Goal: Task Accomplishment & Management: Use online tool/utility

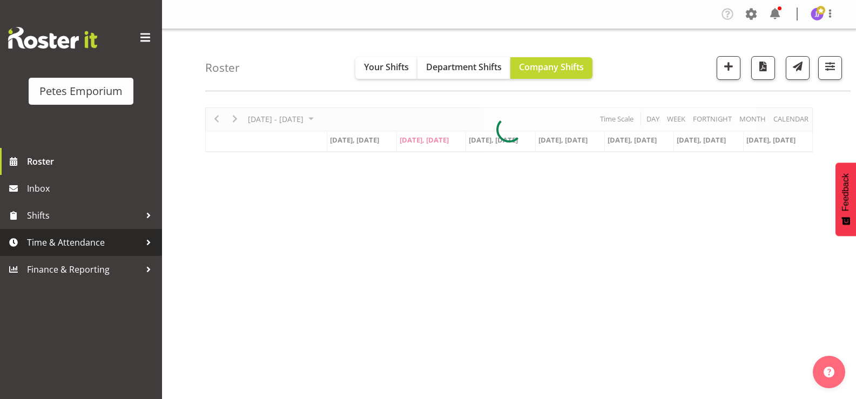
click at [63, 244] on span "Time & Attendance" at bounding box center [83, 242] width 113 height 16
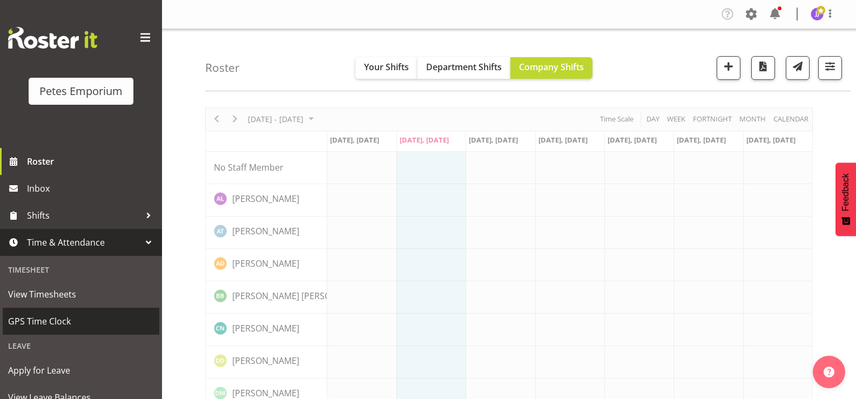
click at [59, 321] on span "GPS Time Clock" at bounding box center [81, 321] width 146 height 16
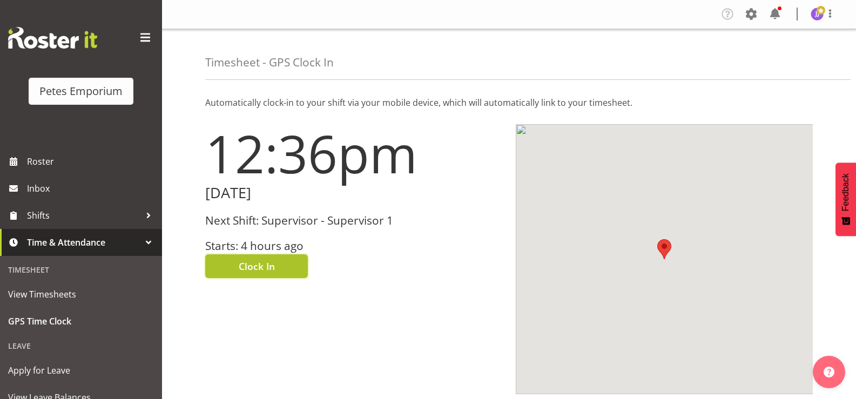
click at [250, 266] on span "Clock In" at bounding box center [257, 266] width 36 height 14
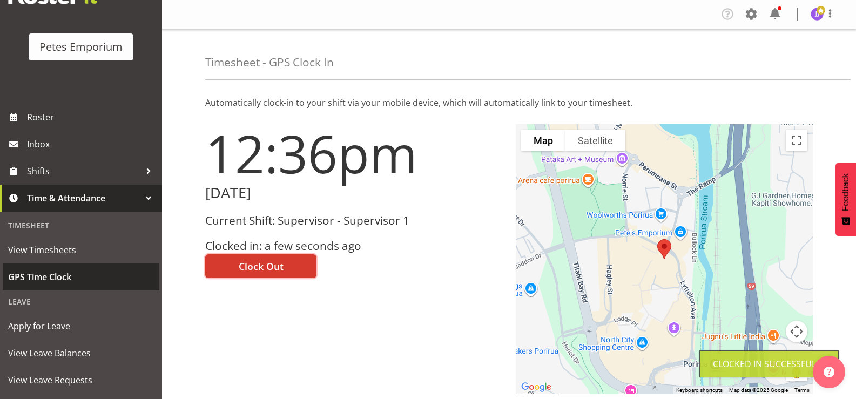
scroll to position [96, 0]
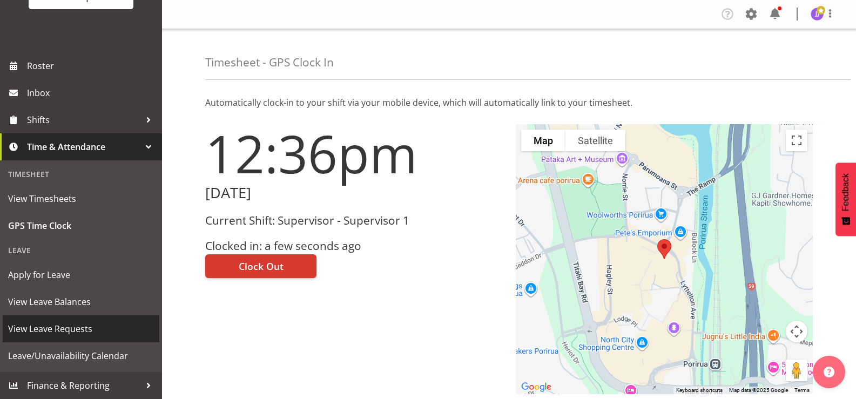
click at [84, 332] on span "View Leave Requests" at bounding box center [81, 329] width 146 height 16
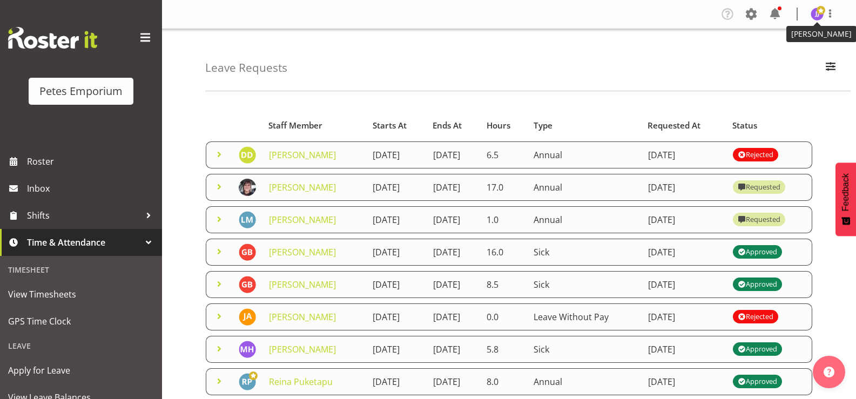
click at [817, 14] on span at bounding box center [821, 10] width 9 height 9
click at [760, 53] on link "Log Out" at bounding box center [785, 56] width 104 height 19
